Goal: Task Accomplishment & Management: Manage account settings

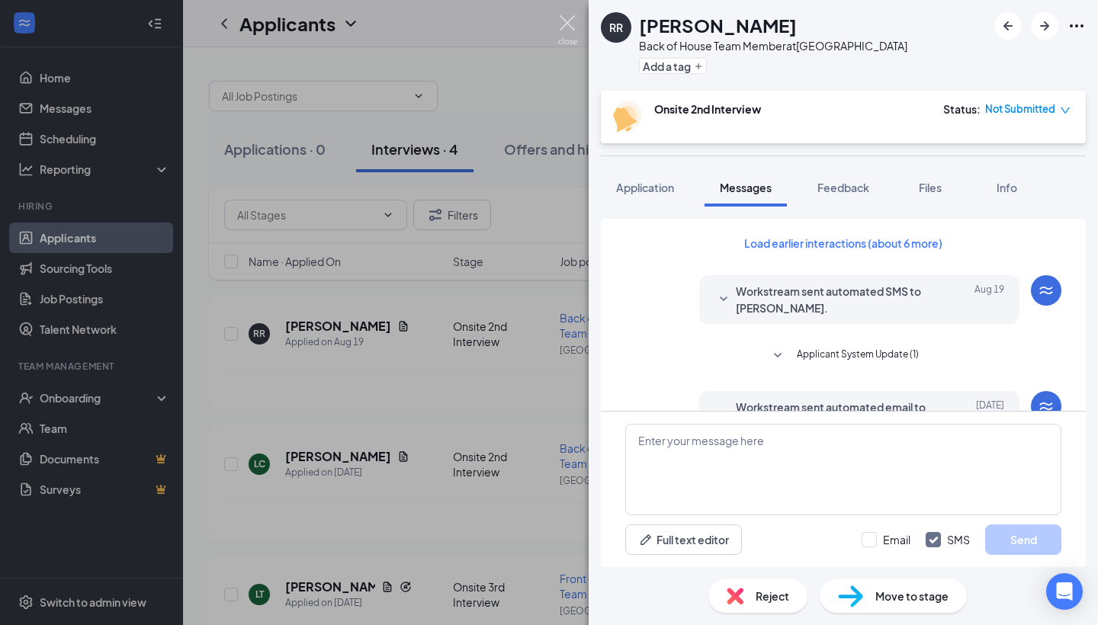
scroll to position [667, 0]
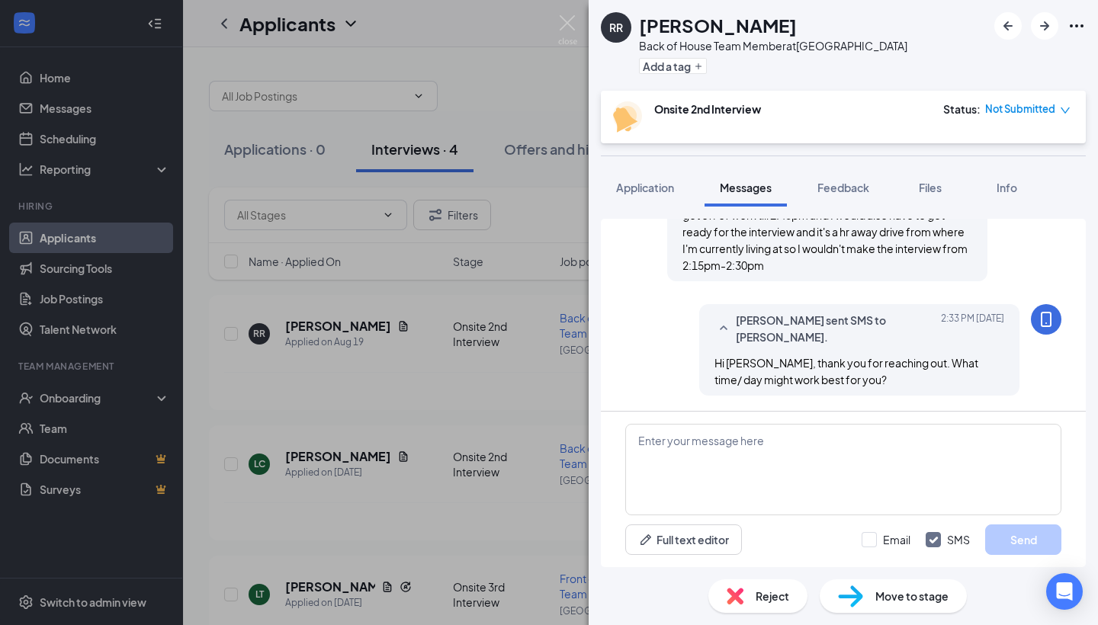
click at [582, 28] on div "RR [PERSON_NAME] Back of House Team Member at [GEOGRAPHIC_DATA] Add a tag Onsit…" at bounding box center [549, 312] width 1098 height 625
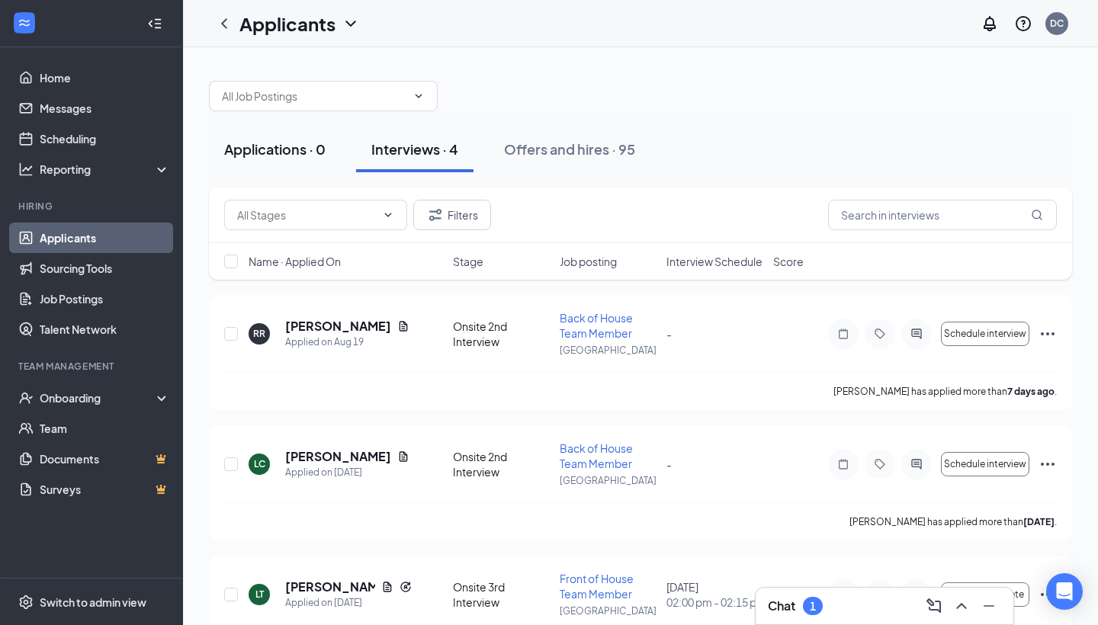
drag, startPoint x: 305, startPoint y: 175, endPoint x: 305, endPoint y: 162, distance: 13.7
click at [305, 175] on div "Applications · 0 Interviews · 4 Offers and hires · 95" at bounding box center [640, 149] width 863 height 76
click at [304, 137] on button "Applications · 0" at bounding box center [275, 150] width 132 height 46
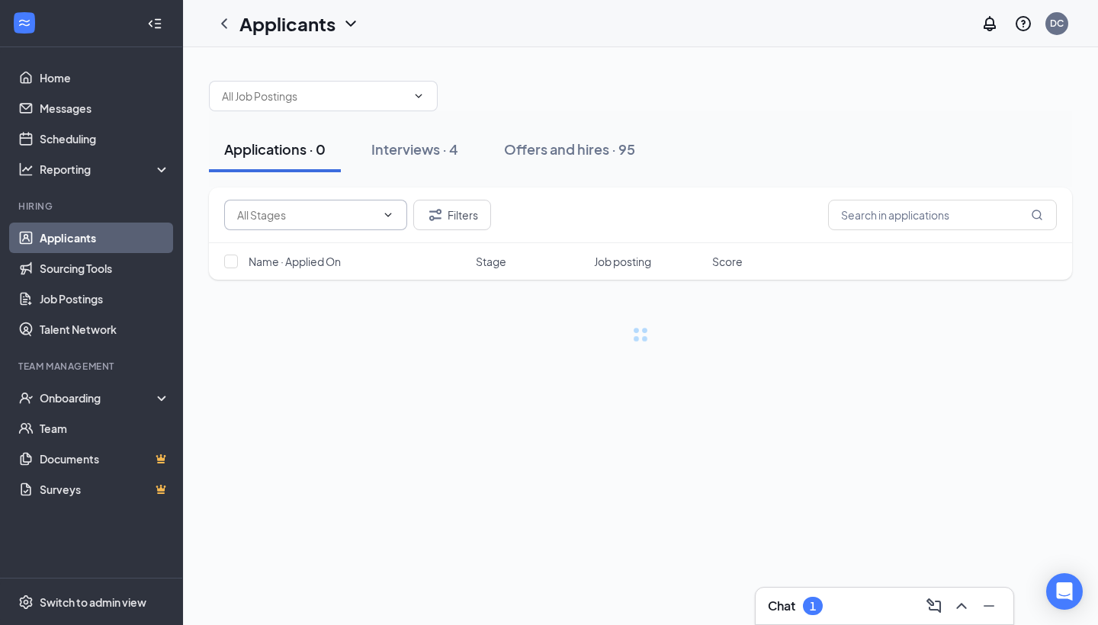
click at [349, 220] on input "text" at bounding box center [306, 215] width 139 height 17
click at [458, 218] on button "Filters" at bounding box center [452, 215] width 78 height 31
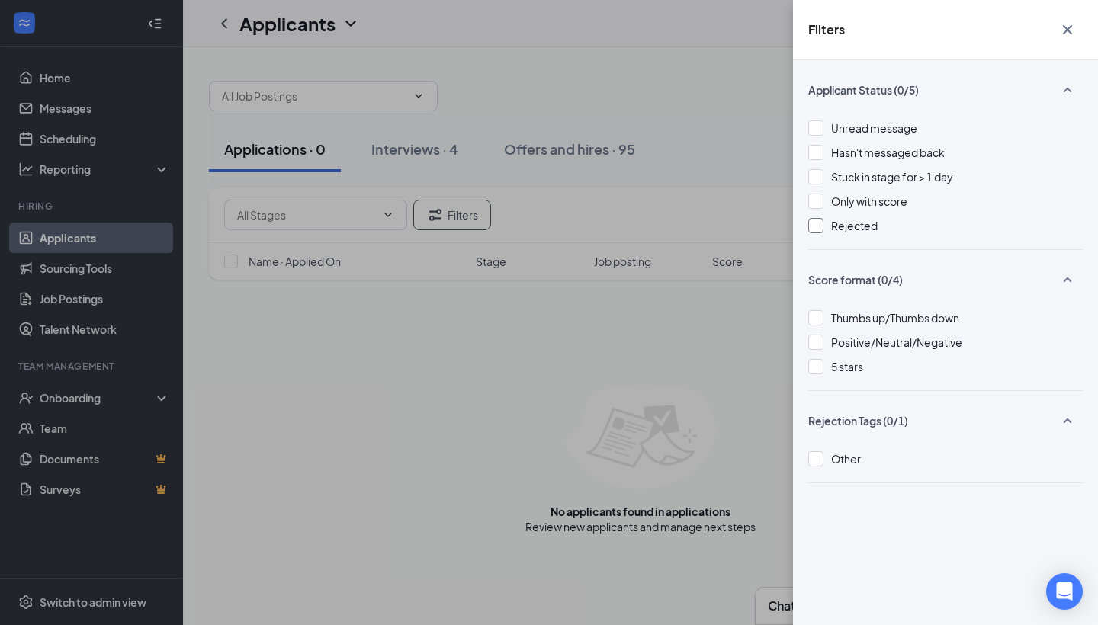
click at [828, 231] on div "Rejected" at bounding box center [945, 225] width 275 height 17
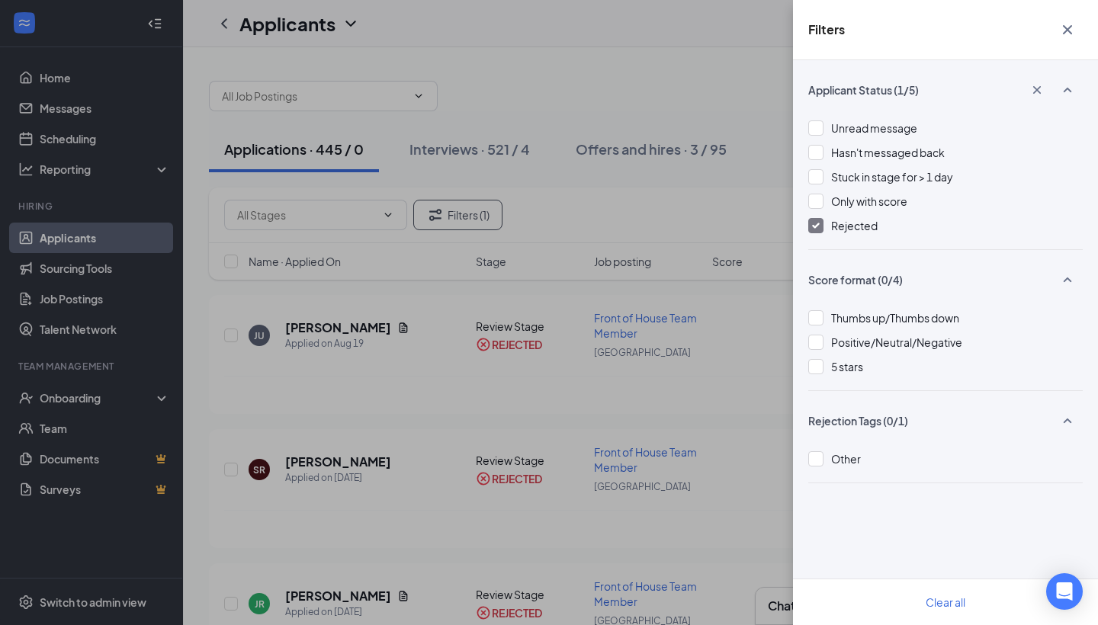
click at [663, 140] on div "Filters Applicant Status (1/5) Unread message Hasn't messaged back Stuck in sta…" at bounding box center [549, 312] width 1098 height 625
click at [1068, 36] on icon "Cross" at bounding box center [1068, 30] width 18 height 18
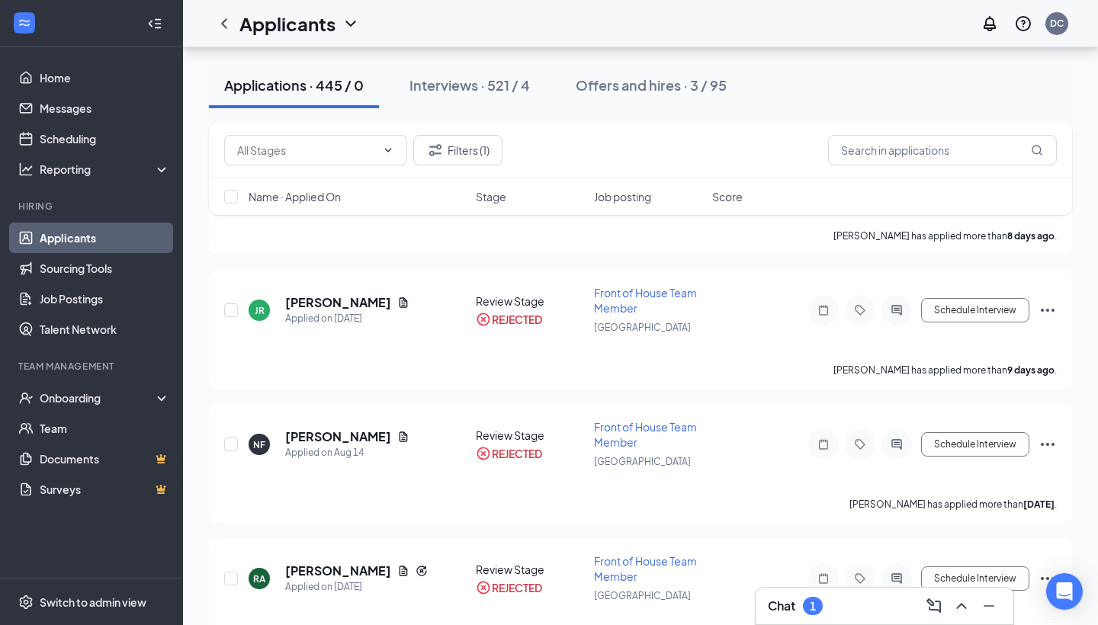
scroll to position [337, 0]
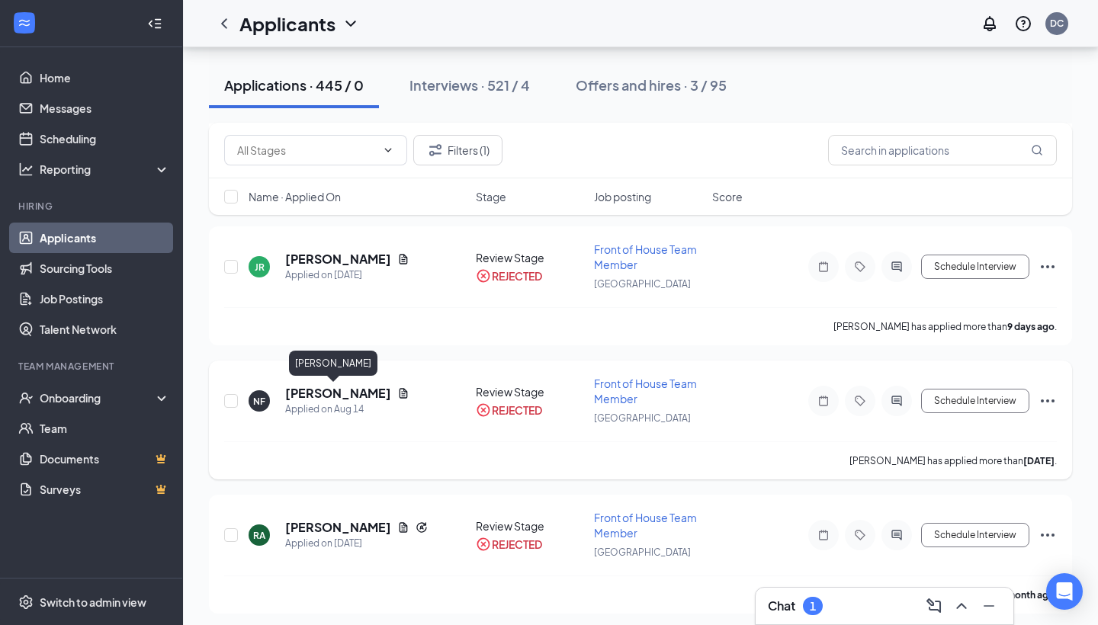
click at [349, 394] on h5 "[PERSON_NAME]" at bounding box center [338, 393] width 106 height 17
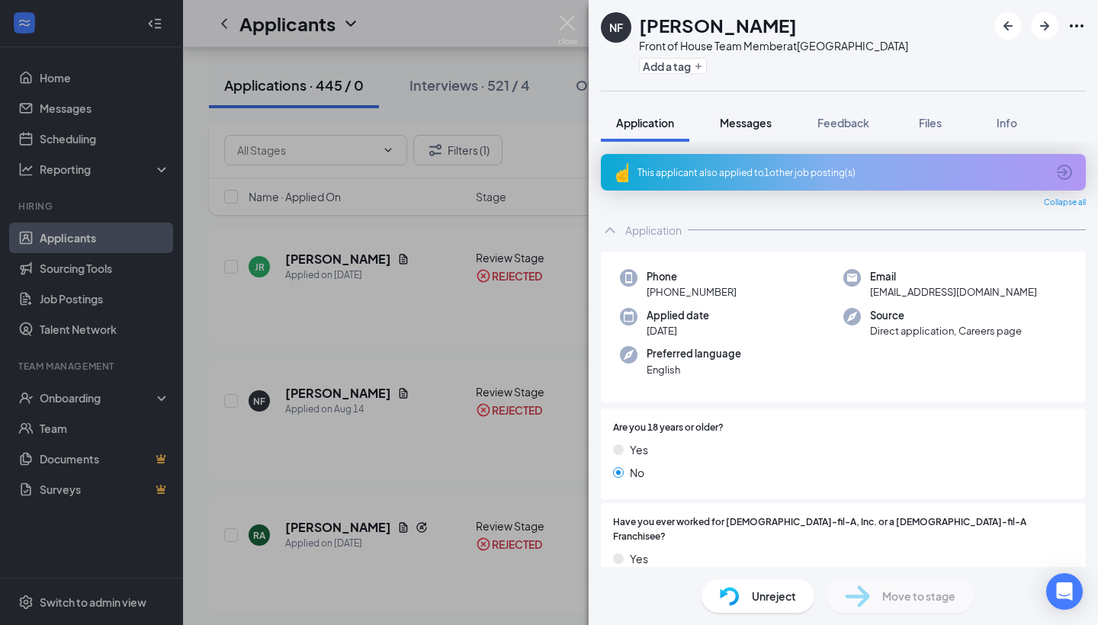
click at [765, 125] on span "Messages" at bounding box center [746, 123] width 52 height 14
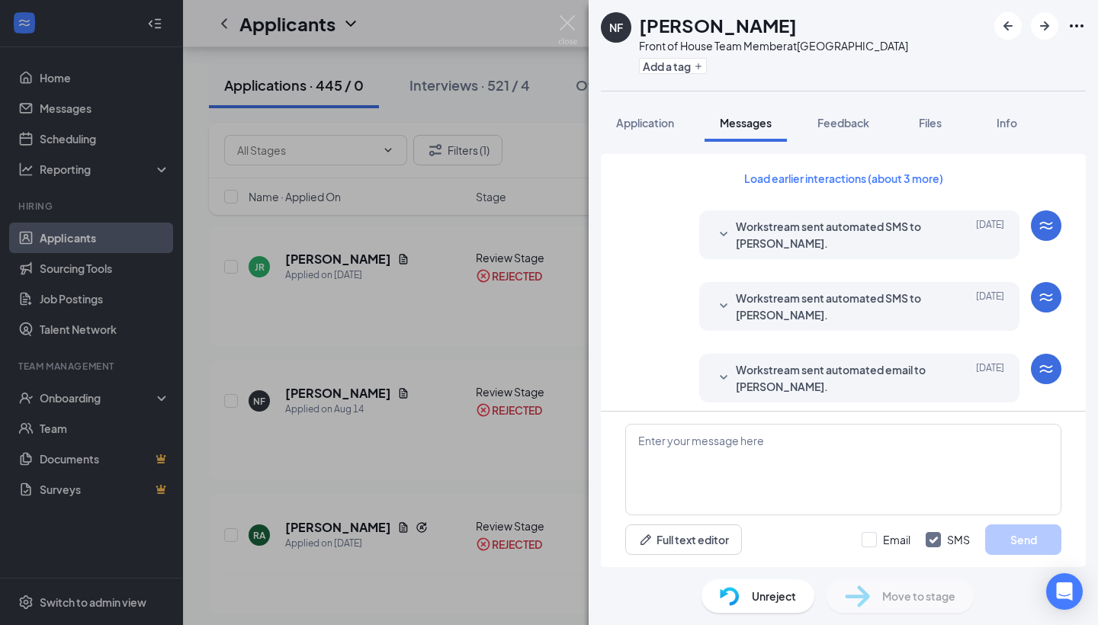
scroll to position [382, 0]
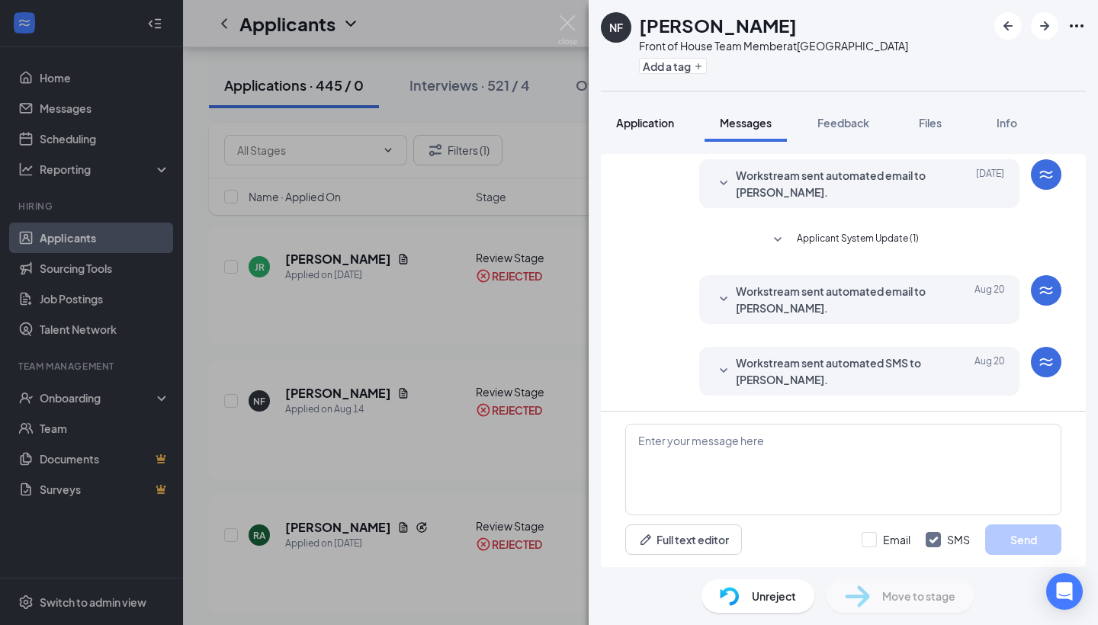
click at [624, 127] on span "Application" at bounding box center [645, 123] width 58 height 14
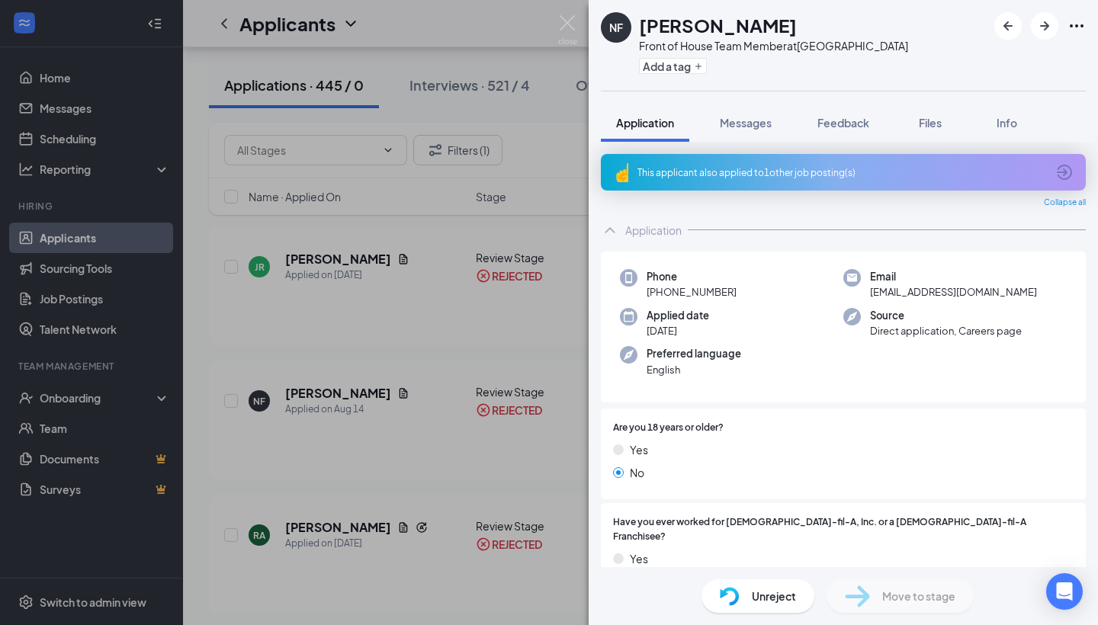
click at [1068, 171] on icon "ArrowCircle" at bounding box center [1065, 172] width 18 height 18
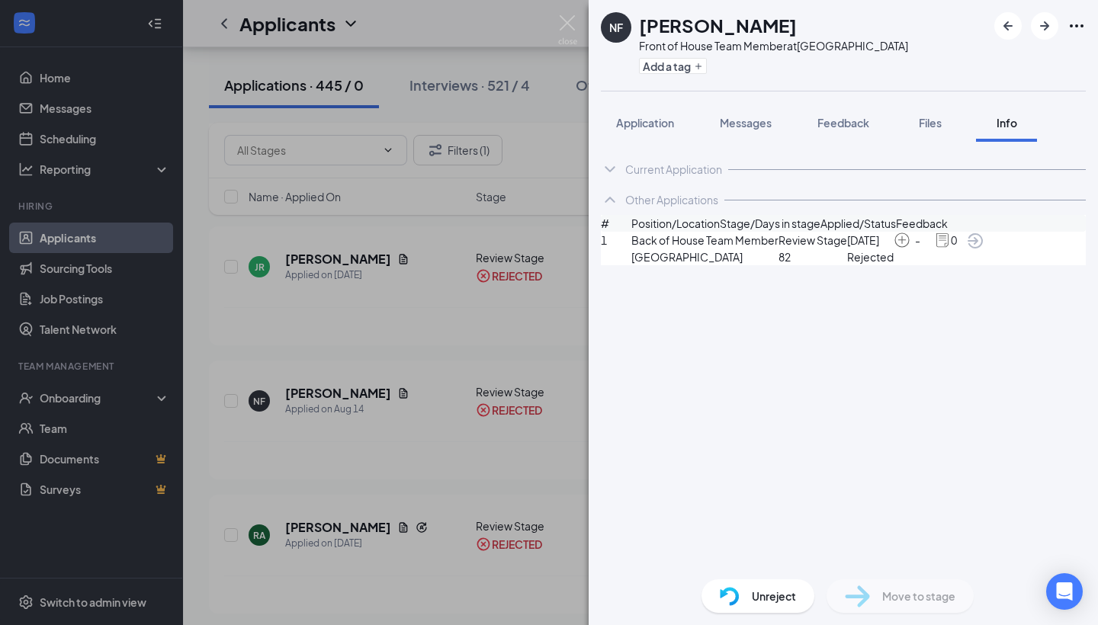
click at [985, 250] on icon "ArrowCircle" at bounding box center [975, 241] width 18 height 18
